Goal: Task Accomplishment & Management: Use online tool/utility

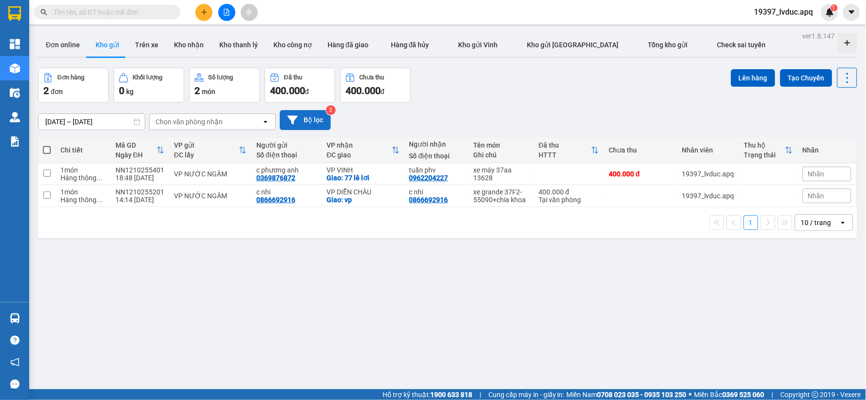
click at [310, 127] on button "Bộ lọc" at bounding box center [305, 120] width 51 height 20
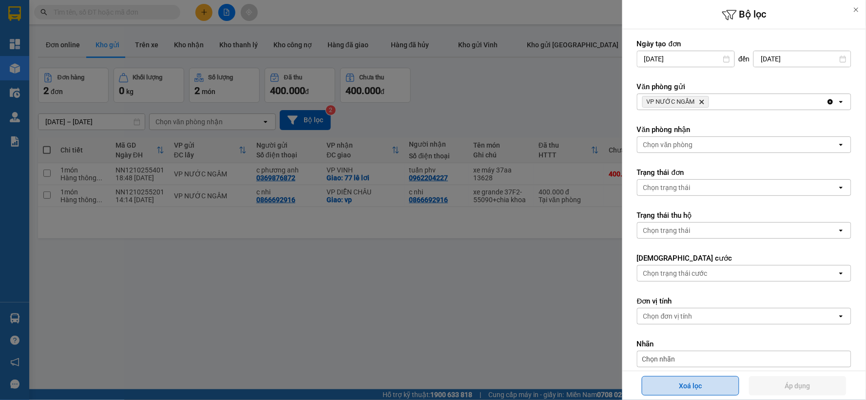
click at [691, 385] on button "Xoá lọc" at bounding box center [690, 385] width 97 height 19
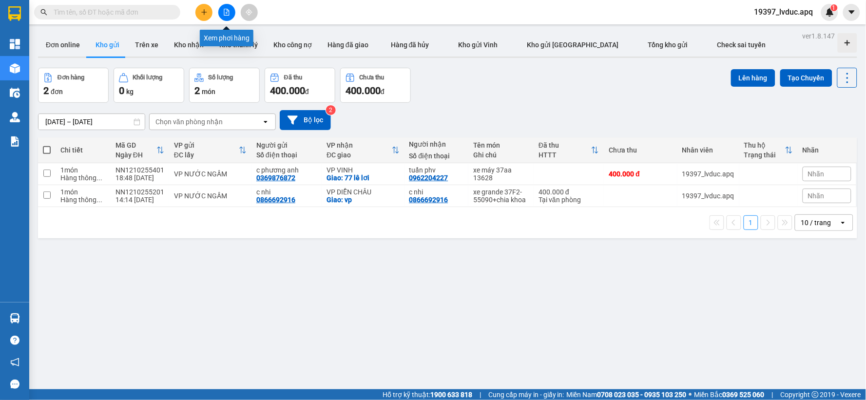
drag, startPoint x: 230, startPoint y: 11, endPoint x: 217, endPoint y: 13, distance: 13.3
click at [229, 11] on button at bounding box center [226, 12] width 17 height 17
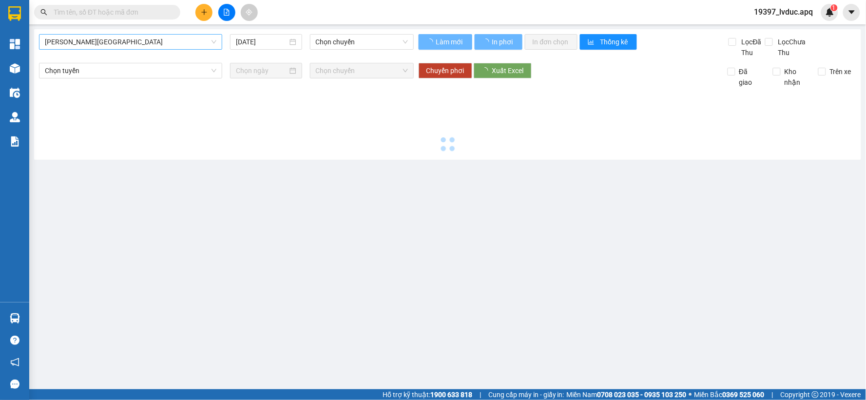
type input "[DATE]"
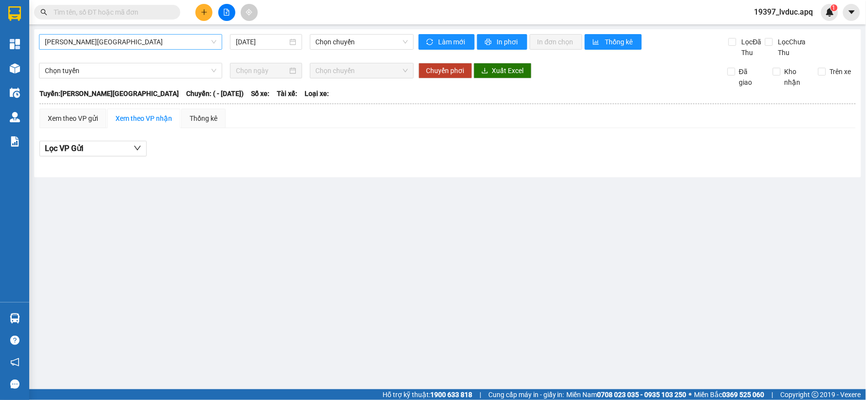
click at [135, 40] on span "[PERSON_NAME][GEOGRAPHIC_DATA]" at bounding box center [131, 42] width 172 height 15
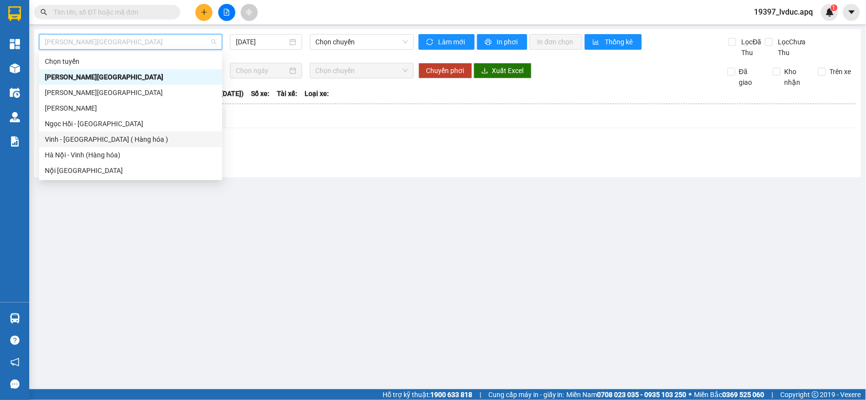
click at [97, 139] on div "Vinh - [GEOGRAPHIC_DATA] ( Hàng hóa )" at bounding box center [131, 139] width 172 height 11
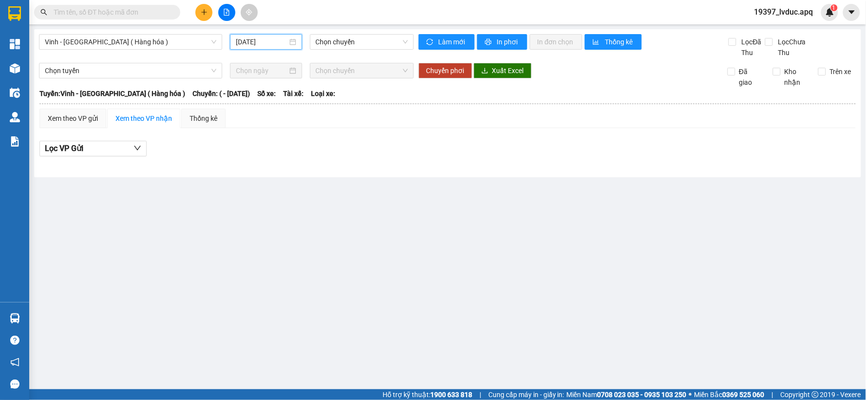
click at [261, 44] on input "[DATE]" at bounding box center [261, 42] width 51 height 11
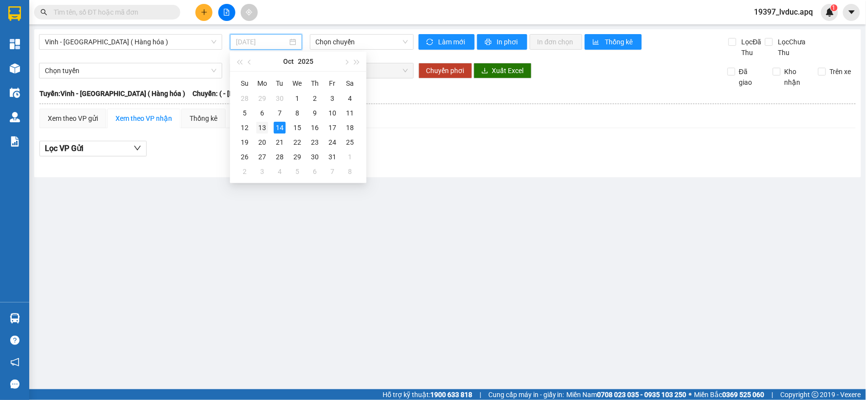
click at [260, 131] on div "13" at bounding box center [262, 128] width 12 height 12
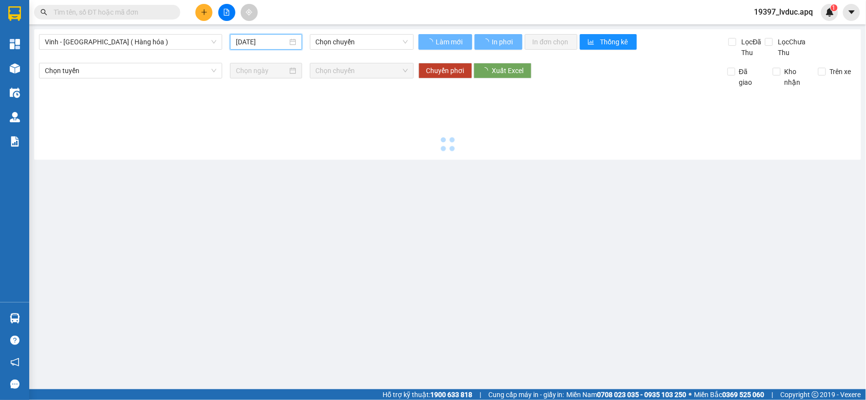
type input "[DATE]"
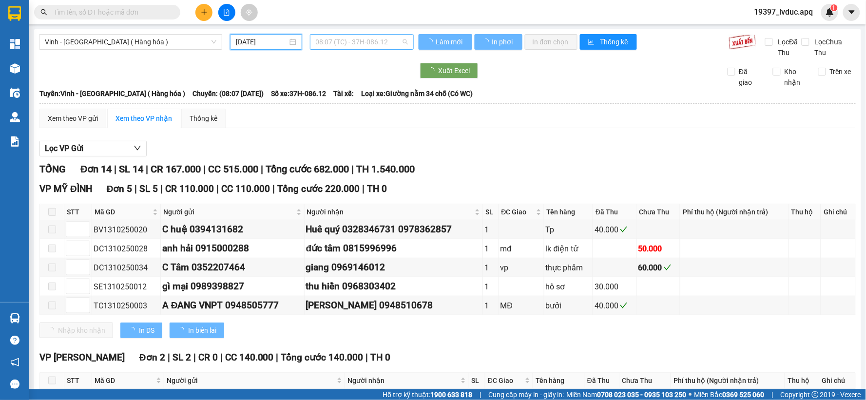
click at [354, 43] on span "08:07 (TC) - 37H-086.12" at bounding box center [362, 42] width 92 height 15
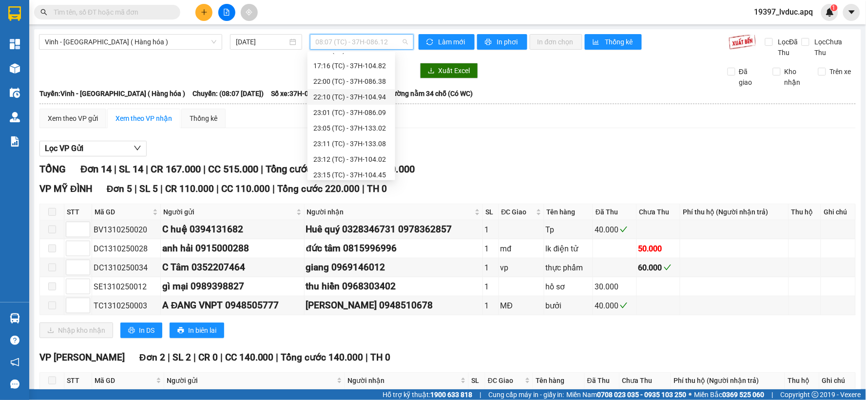
scroll to position [101, 0]
drag, startPoint x: 347, startPoint y: 100, endPoint x: 351, endPoint y: 84, distance: 16.8
click at [351, 84] on div "Chọn chuyến 08:07 (TC) - 37H-086.12 10:08 (TC) - 37H-104.73 11:11 (TC) - 37H-13…" at bounding box center [352, 92] width 88 height 281
click at [351, 84] on div "17:16 (TC) - 37H-104.82" at bounding box center [351, 84] width 76 height 11
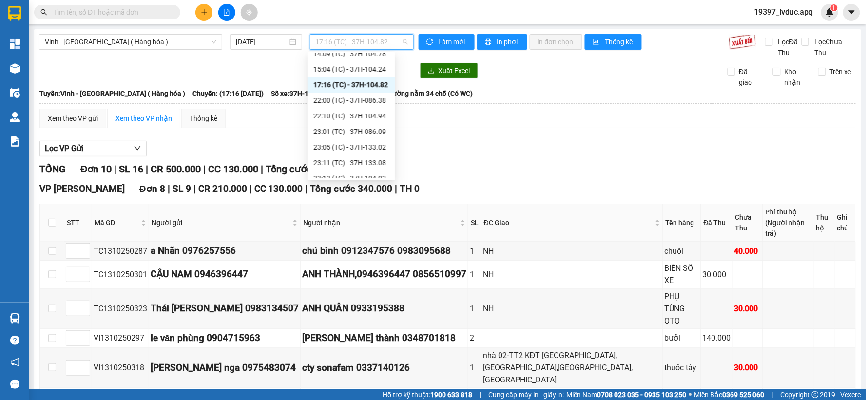
click at [360, 41] on span "17:16 (TC) - 37H-104.82" at bounding box center [362, 42] width 92 height 15
click at [356, 84] on div "17:16 (TC) - 37H-104.82" at bounding box center [351, 84] width 76 height 11
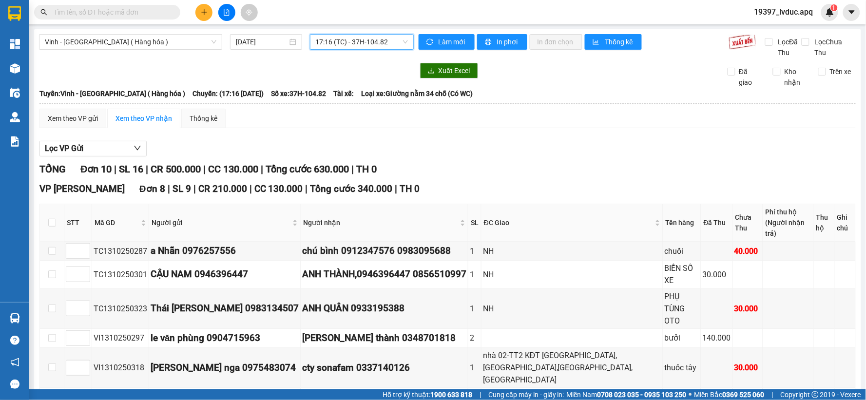
click at [348, 41] on span "17:16 (TC) - 37H-104.82" at bounding box center [362, 42] width 92 height 15
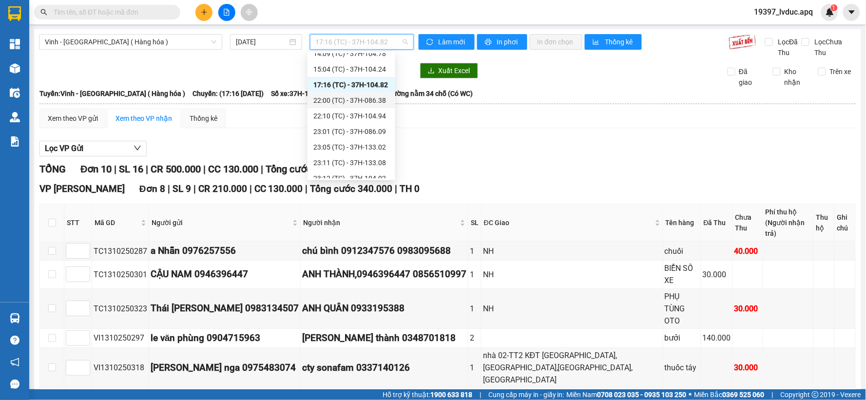
click at [369, 100] on div "22:00 (TC) - 37H-086.38" at bounding box center [351, 100] width 76 height 11
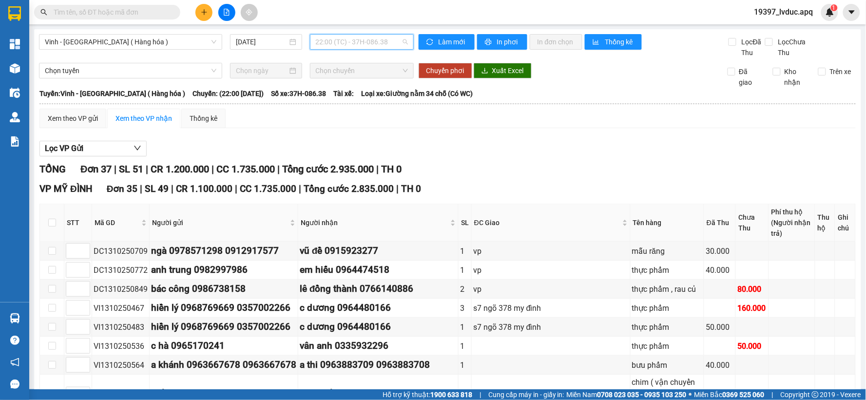
drag, startPoint x: 376, startPoint y: 43, endPoint x: 372, endPoint y: 33, distance: 10.5
click at [376, 43] on span "22:00 (TC) - 37H-086.38" at bounding box center [362, 42] width 92 height 15
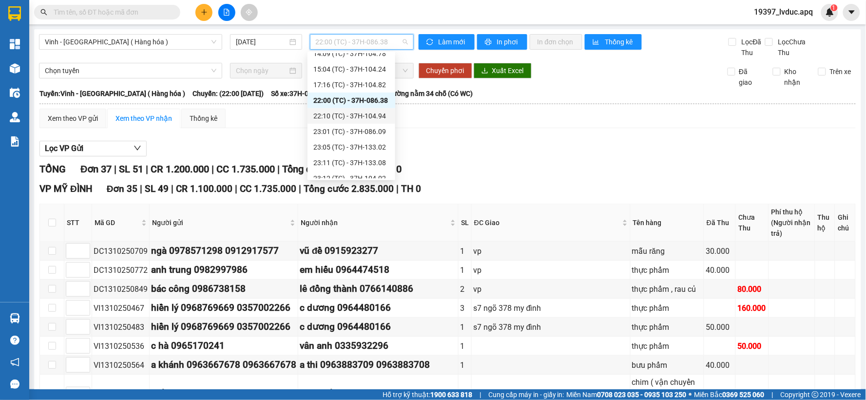
click at [364, 115] on div "22:10 (TC) - 37H-104.94" at bounding box center [351, 116] width 76 height 11
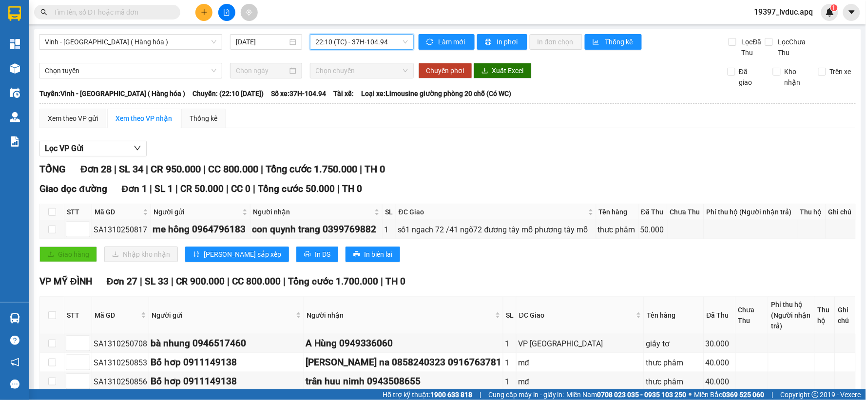
click at [353, 38] on span "22:10 (TC) - 37H-104.94" at bounding box center [362, 42] width 92 height 15
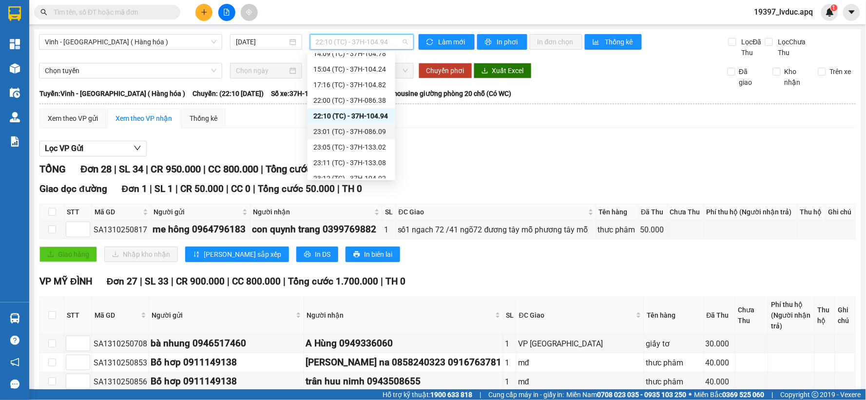
click at [354, 129] on div "23:01 (TC) - 37H-086.09" at bounding box center [351, 131] width 76 height 11
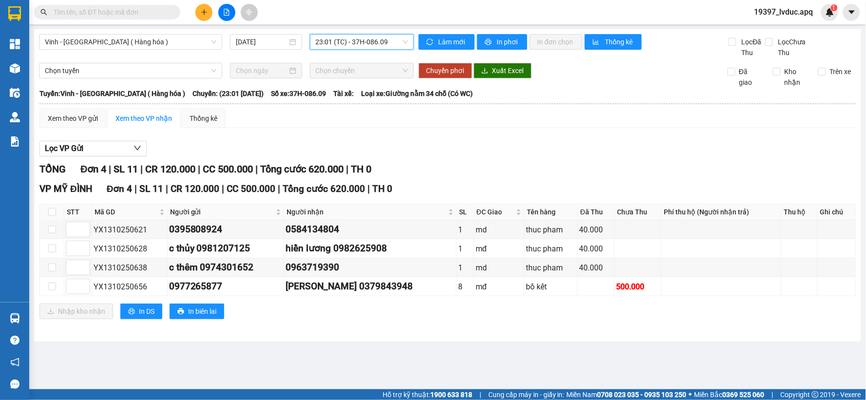
click at [369, 35] on span "23:01 (TC) - 37H-086.09" at bounding box center [362, 42] width 92 height 15
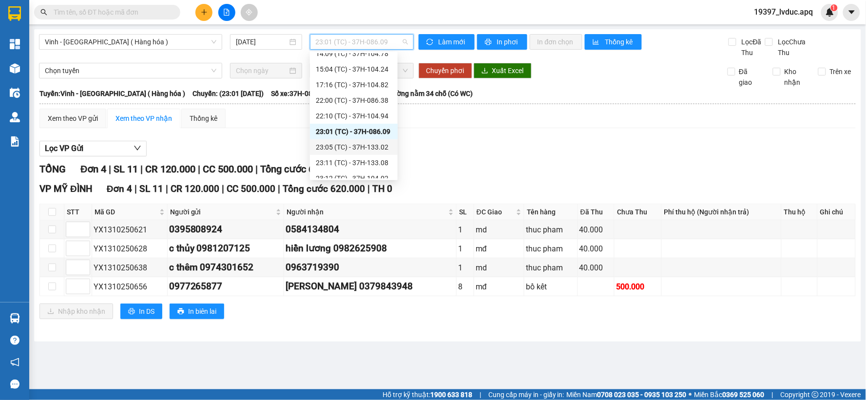
click at [370, 150] on div "23:05 (TC) - 37H-133.02" at bounding box center [354, 147] width 76 height 11
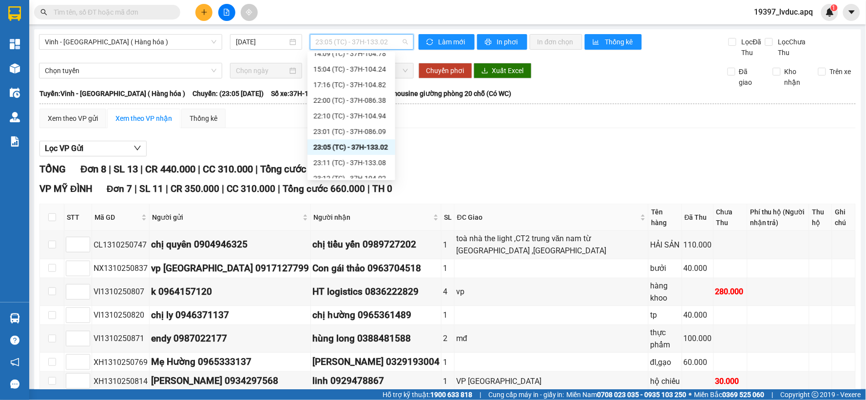
click at [325, 44] on span "23:05 (TC) - 37H-133.02" at bounding box center [362, 42] width 92 height 15
click at [352, 156] on div "23:11 (TC) - 37H-133.08" at bounding box center [352, 163] width 88 height 16
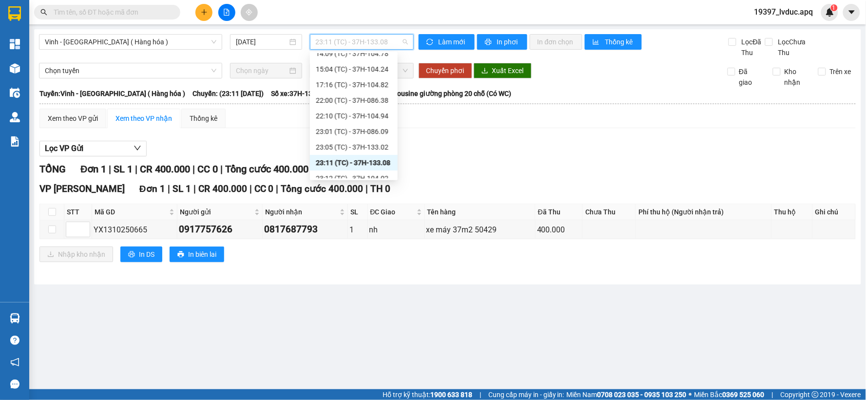
click at [397, 48] on span "23:11 (TC) - 37H-133.08" at bounding box center [362, 42] width 92 height 15
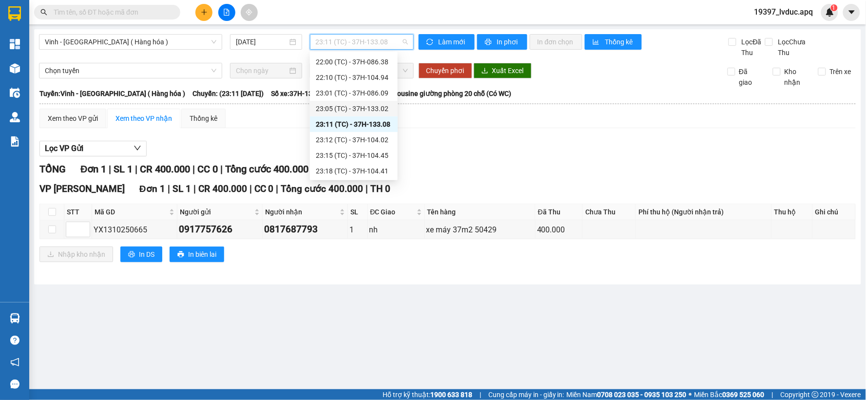
scroll to position [156, 0]
click at [374, 123] on div "23:12 (TC) - 37H-104.02" at bounding box center [354, 123] width 76 height 11
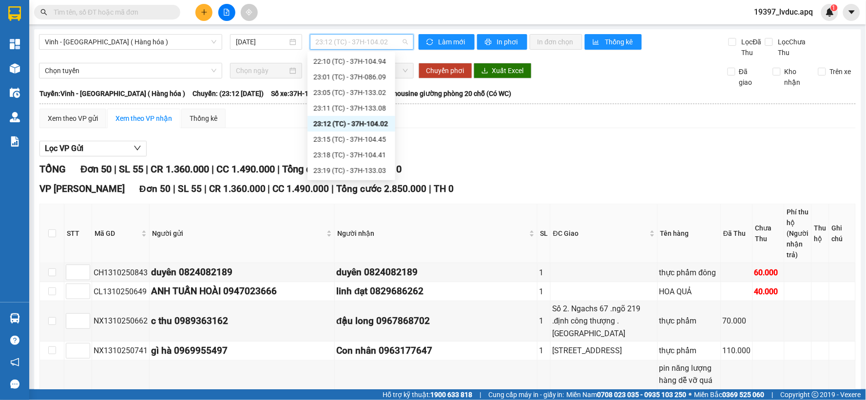
click at [384, 46] on span "23:12 (TC) - 37H-104.02" at bounding box center [362, 42] width 92 height 15
click at [370, 135] on div "23:15 (TC) - 37H-104.45" at bounding box center [351, 139] width 76 height 11
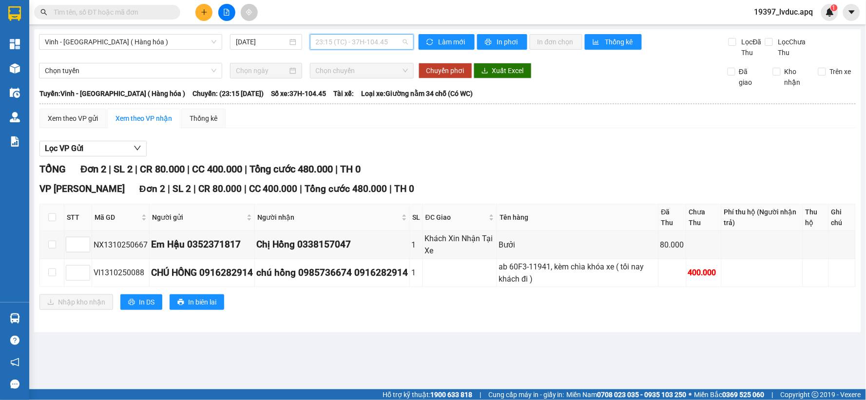
click at [389, 45] on span "23:15 (TC) - 37H-104.45" at bounding box center [362, 42] width 92 height 15
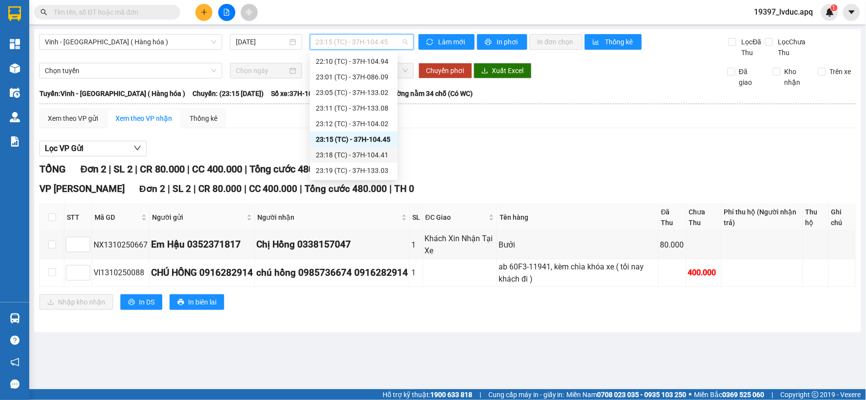
click at [370, 147] on div "23:18 (TC) - 37H-104.41" at bounding box center [354, 155] width 88 height 16
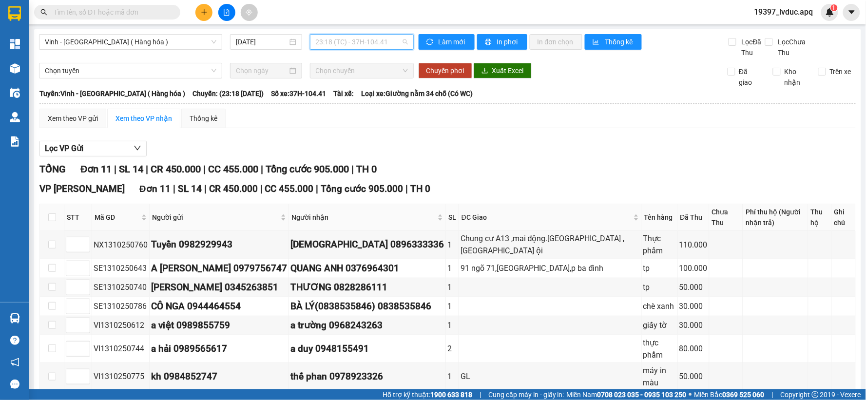
click at [379, 45] on span "23:18 (TC) - 37H-104.41" at bounding box center [362, 42] width 92 height 15
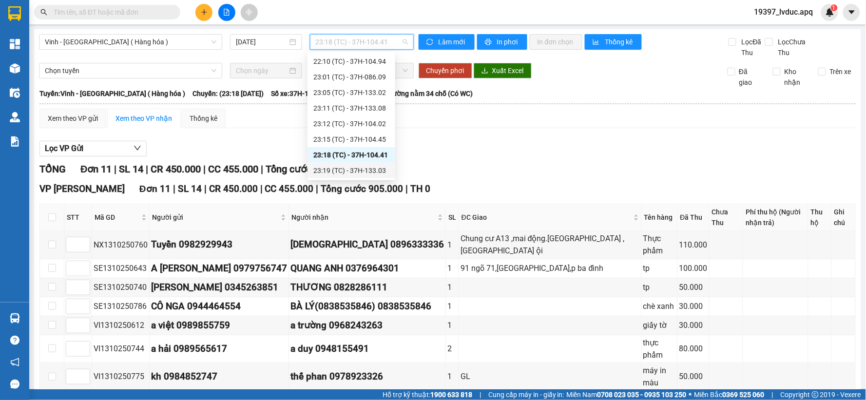
click at [371, 172] on div "23:19 (TC) - 37H-133.03" at bounding box center [351, 170] width 76 height 11
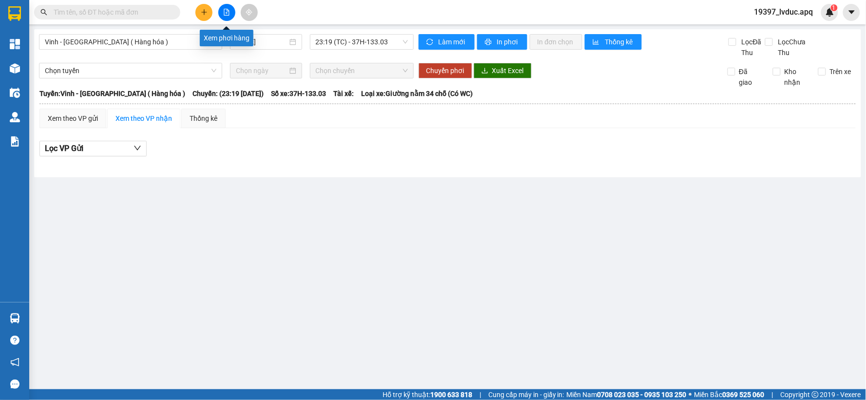
click at [227, 16] on button at bounding box center [226, 12] width 17 height 17
click at [339, 44] on span "23:19 (TC) - 37H-133.03" at bounding box center [362, 42] width 92 height 15
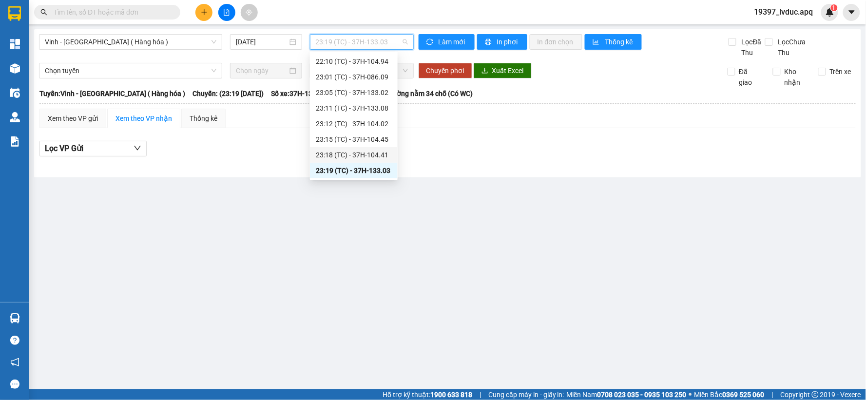
click at [349, 156] on div "23:18 (TC) - 37H-104.41" at bounding box center [354, 155] width 76 height 11
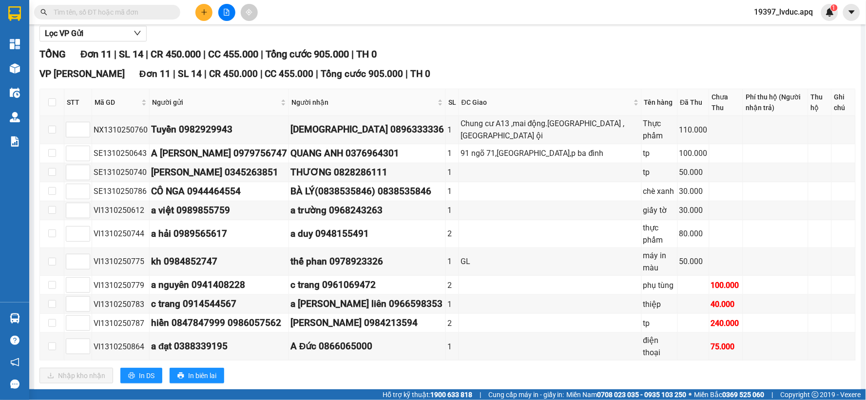
scroll to position [120, 0]
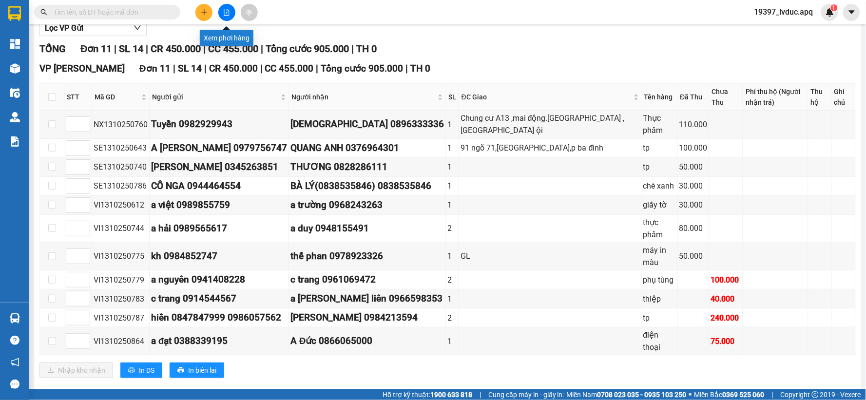
click at [220, 13] on button at bounding box center [226, 12] width 17 height 17
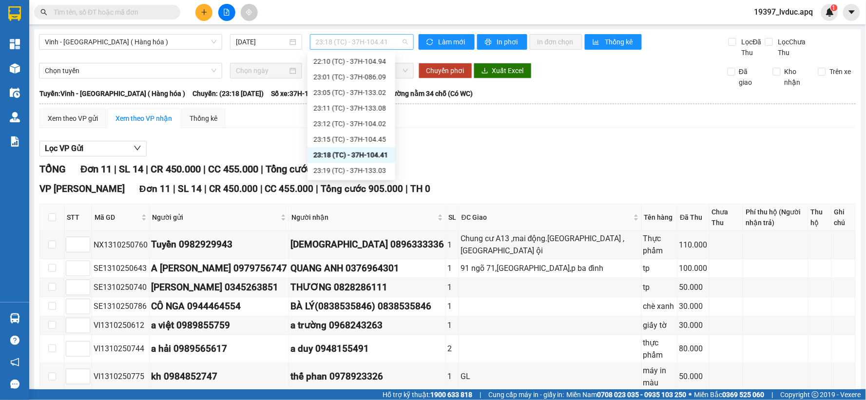
click at [324, 45] on span "23:18 (TC) - 37H-104.41" at bounding box center [362, 42] width 92 height 15
click at [367, 168] on div "23:19 (TC) - 37H-133.03" at bounding box center [351, 170] width 76 height 11
